Goal: Task Accomplishment & Management: Complete application form

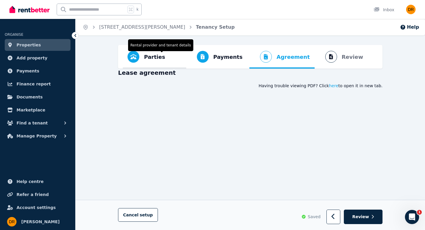
click at [150, 56] on span "Parties" at bounding box center [154, 57] width 21 height 8
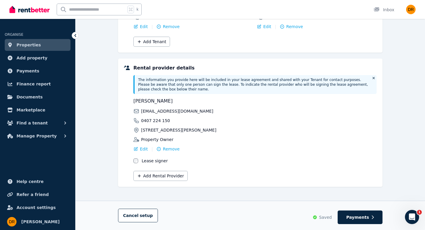
scroll to position [118, 0]
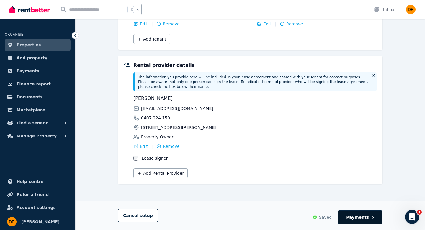
click at [351, 217] on span "Payments" at bounding box center [357, 217] width 23 height 6
select select "**********"
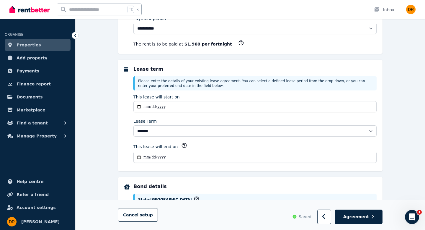
scroll to position [0, 0]
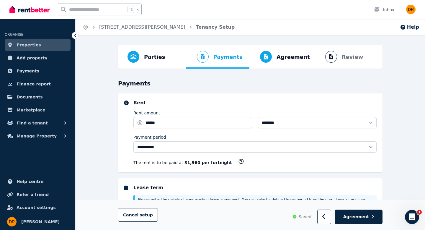
select select "**********"
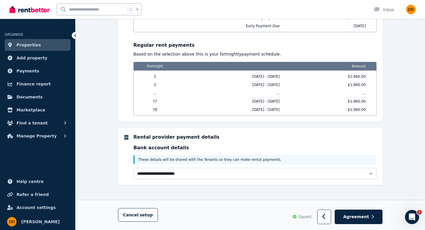
scroll to position [606, 0]
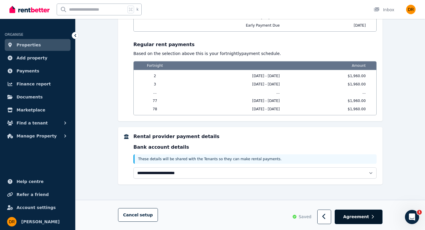
click at [364, 217] on span "Agreement" at bounding box center [356, 217] width 26 height 6
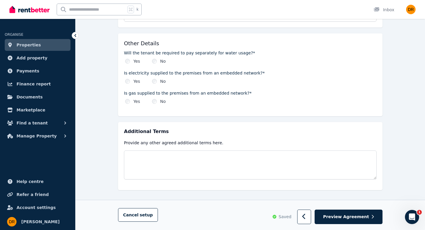
scroll to position [684, 0]
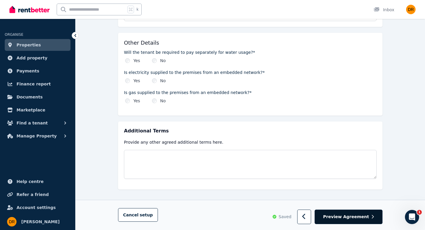
click at [358, 217] on span "Preview Agreement" at bounding box center [346, 217] width 46 height 6
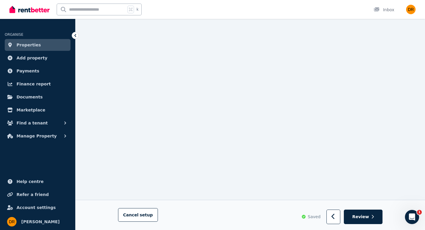
scroll to position [1277, 0]
click at [365, 218] on span "Review" at bounding box center [360, 217] width 17 height 6
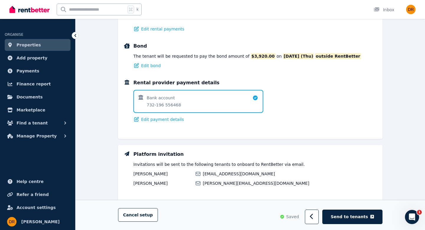
scroll to position [406, 0]
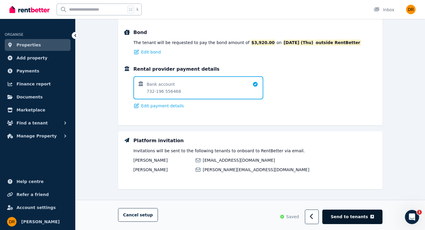
click at [359, 217] on span "Send to tenants" at bounding box center [349, 217] width 37 height 6
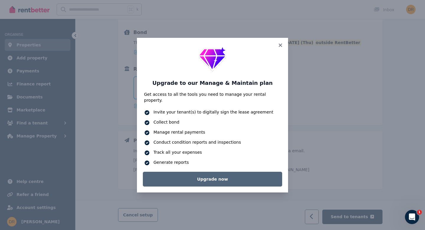
click at [225, 179] on link "Upgrade now" at bounding box center [212, 179] width 139 height 15
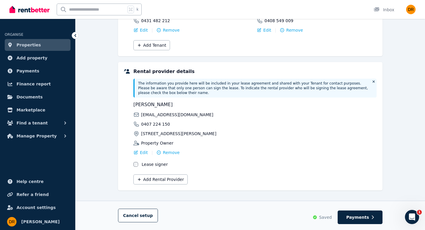
scroll to position [118, 0]
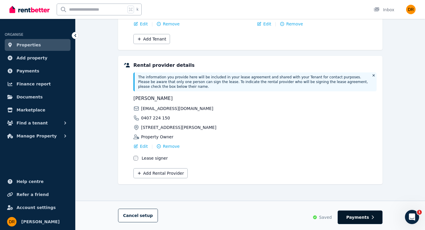
click at [364, 218] on span "Payments" at bounding box center [357, 217] width 23 height 6
select select "**********"
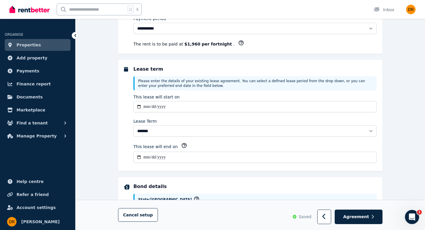
scroll to position [0, 0]
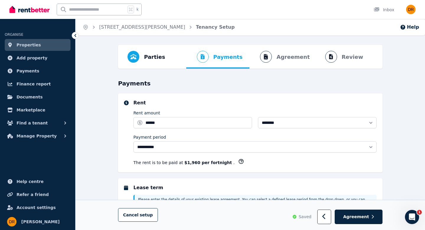
select select "**********"
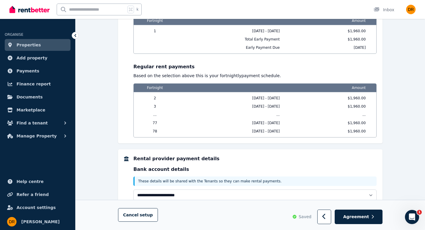
scroll to position [606, 0]
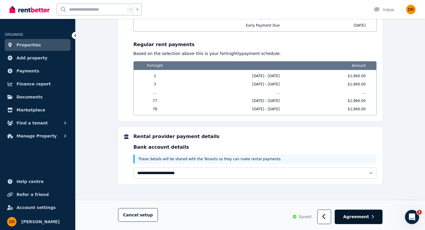
click at [361, 218] on span "Agreement" at bounding box center [356, 217] width 26 height 6
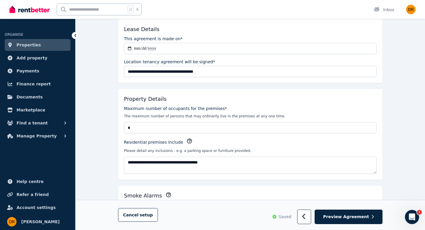
scroll to position [0, 0]
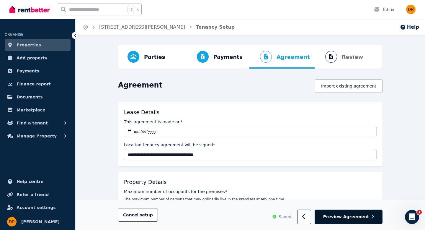
click at [346, 215] on span "Preview Agreement" at bounding box center [346, 217] width 46 height 6
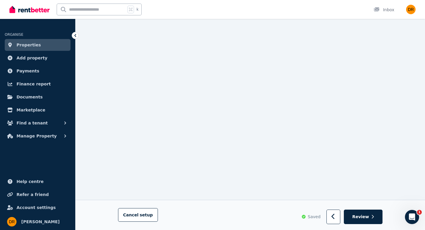
scroll to position [4497, 0]
click at [365, 218] on span "Review" at bounding box center [360, 217] width 17 height 6
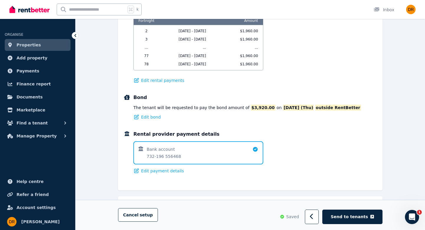
scroll to position [406, 0]
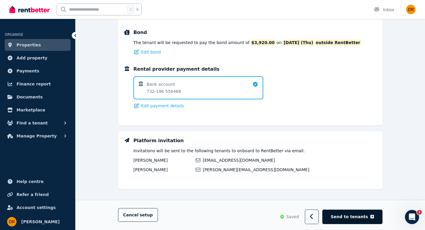
click at [356, 218] on span "Send to tenants" at bounding box center [349, 217] width 37 height 6
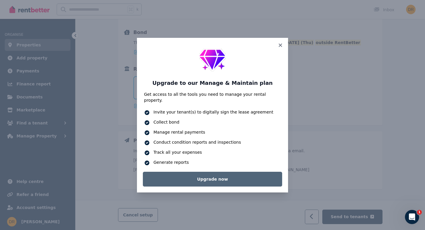
click at [218, 178] on link "Upgrade now" at bounding box center [212, 179] width 139 height 15
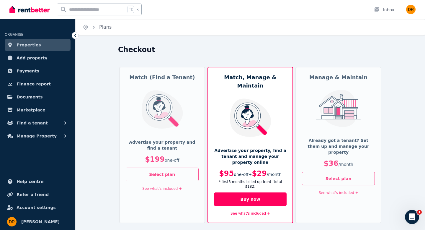
click at [167, 190] on link "See what's included +" at bounding box center [162, 188] width 40 height 4
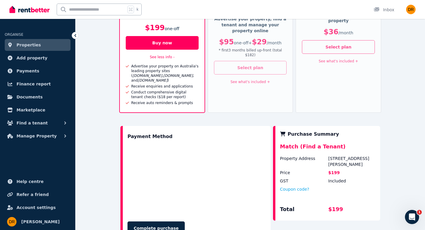
scroll to position [132, 0]
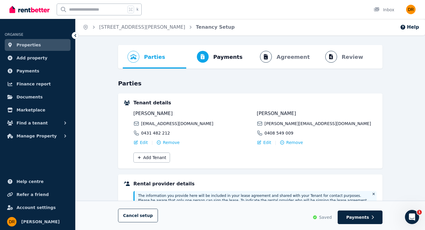
drag, startPoint x: 179, startPoint y: 112, endPoint x: 133, endPoint y: 114, distance: 46.1
click at [133, 114] on span "[PERSON_NAME]" at bounding box center [193, 113] width 120 height 7
copy span "[PERSON_NAME]"
drag, startPoint x: 257, startPoint y: 113, endPoint x: 287, endPoint y: 114, distance: 29.8
click at [287, 114] on span "[PERSON_NAME]" at bounding box center [317, 113] width 120 height 7
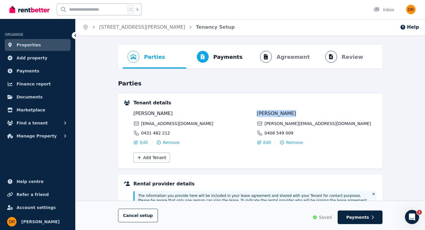
copy span "[PERSON_NAME]"
drag, startPoint x: 175, startPoint y: 112, endPoint x: 133, endPoint y: 114, distance: 42.0
click at [133, 114] on span "[PERSON_NAME]" at bounding box center [193, 113] width 120 height 7
copy span "[PERSON_NAME]"
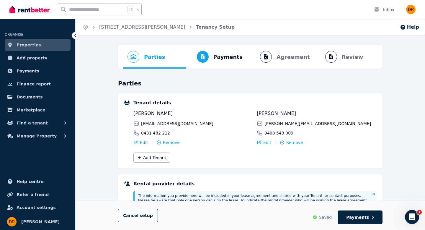
click at [99, 99] on div "Parties Rental provider and tenant details Payments Bond and rental payments Ag…" at bounding box center [251, 196] width 350 height 303
